Goal: Transaction & Acquisition: Download file/media

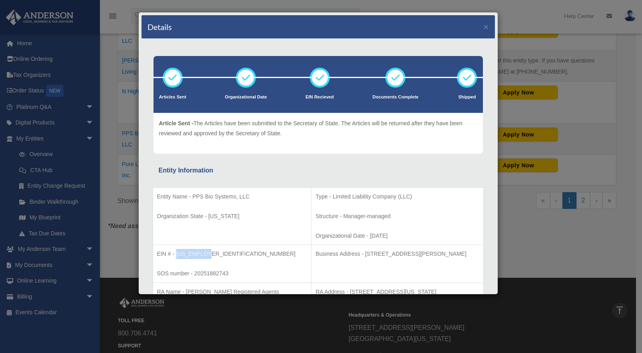
scroll to position [42, 0]
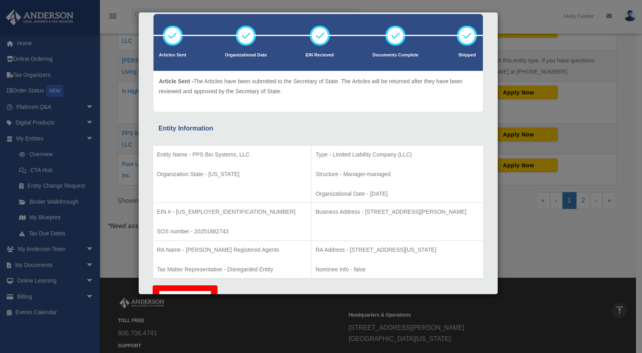
click at [240, 127] on div "Entity Information" at bounding box center [318, 128] width 319 height 11
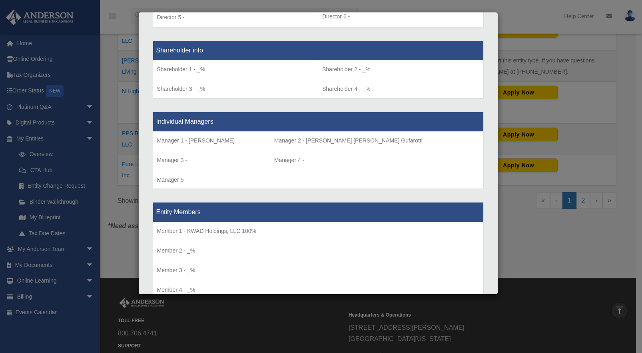
scroll to position [757, 0]
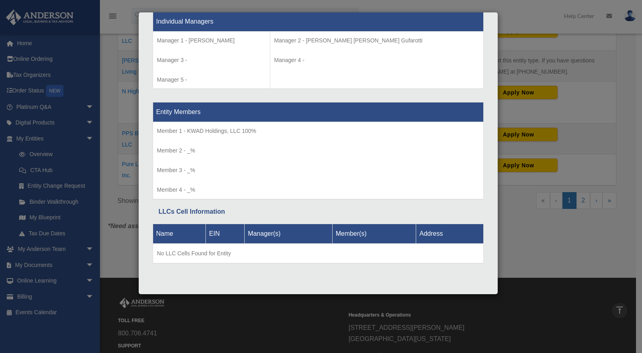
click at [112, 187] on div "Details × Articles Sent Organizational Date" at bounding box center [321, 176] width 642 height 353
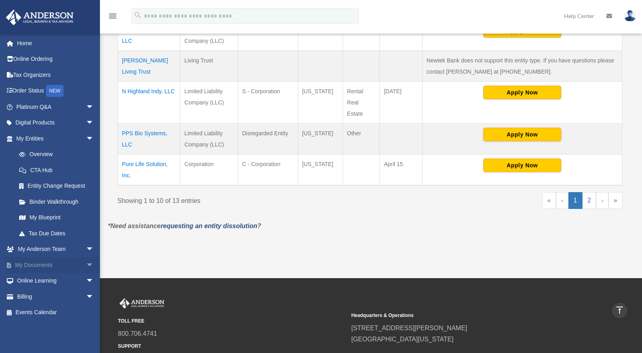
click at [39, 262] on link "My Documents arrow_drop_down" at bounding box center [56, 265] width 100 height 16
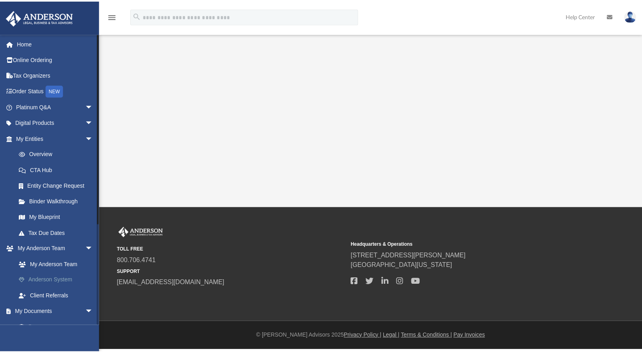
scroll to position [14, 0]
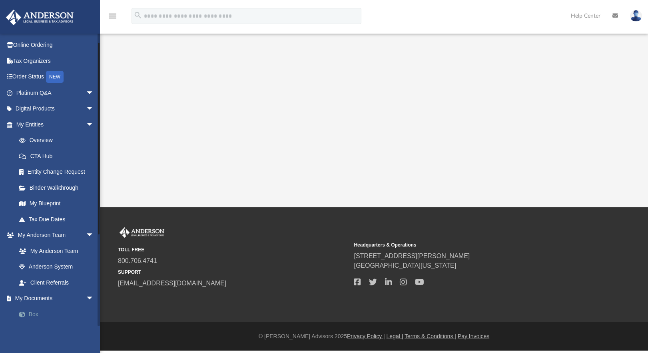
click at [41, 309] on link "Box" at bounding box center [58, 314] width 95 height 16
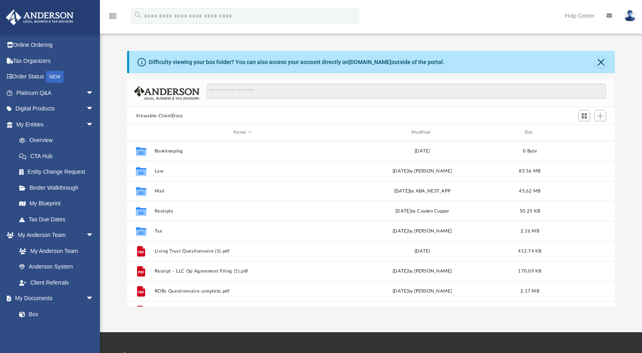
scroll to position [176, 482]
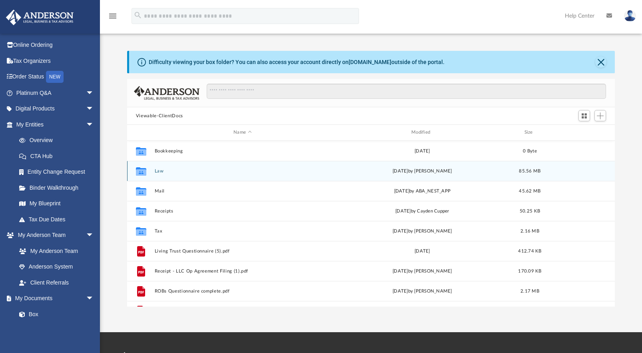
click at [160, 173] on button "Law" at bounding box center [242, 170] width 176 height 5
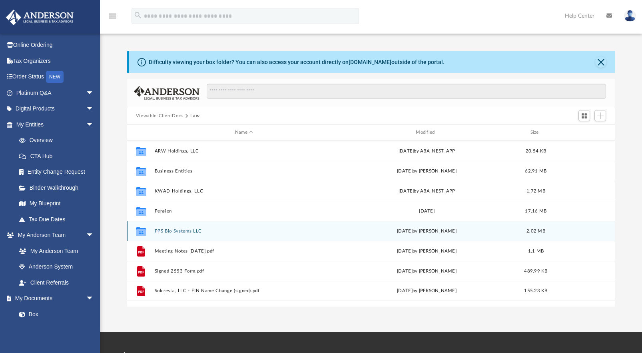
click at [183, 232] on button "PPS Bio Systems LLC" at bounding box center [243, 230] width 179 height 5
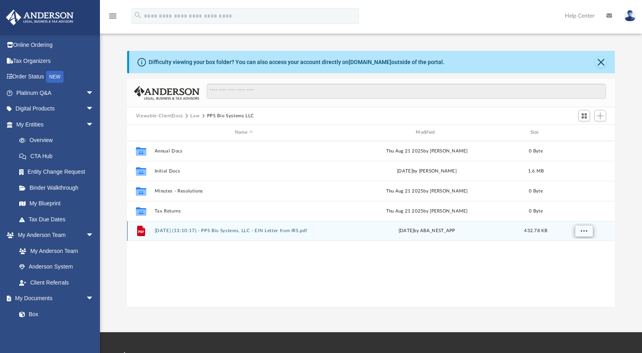
click at [587, 232] on button "More options" at bounding box center [583, 231] width 18 height 12
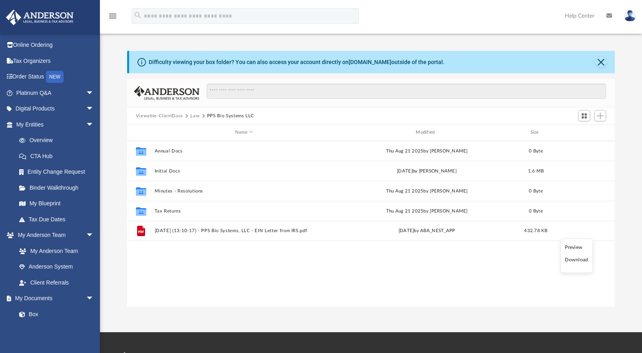
click at [581, 261] on li "Download" at bounding box center [576, 259] width 23 height 8
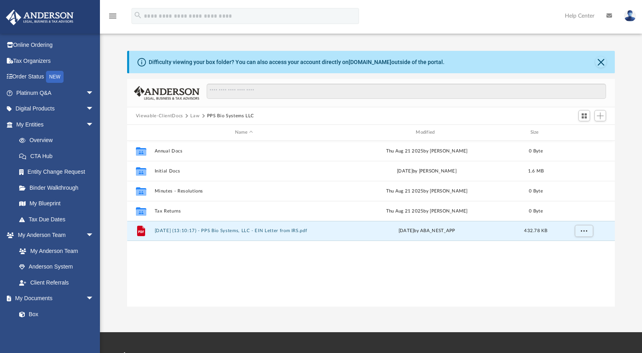
click at [193, 116] on button "Law" at bounding box center [194, 115] width 9 height 7
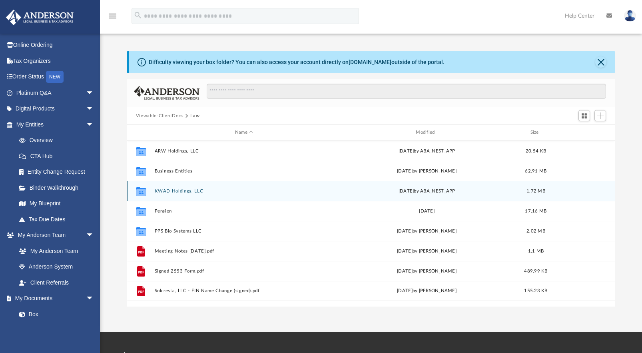
click at [177, 191] on button "KWAD Holdings, LLC" at bounding box center [243, 190] width 179 height 5
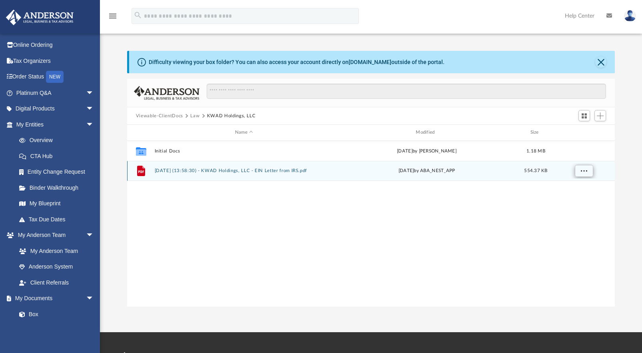
click at [585, 172] on span "More options" at bounding box center [583, 170] width 6 height 4
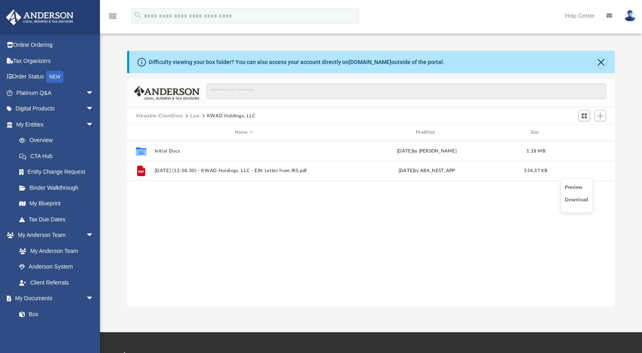
click at [580, 201] on li "Download" at bounding box center [576, 199] width 23 height 8
